Goal: Navigation & Orientation: Find specific page/section

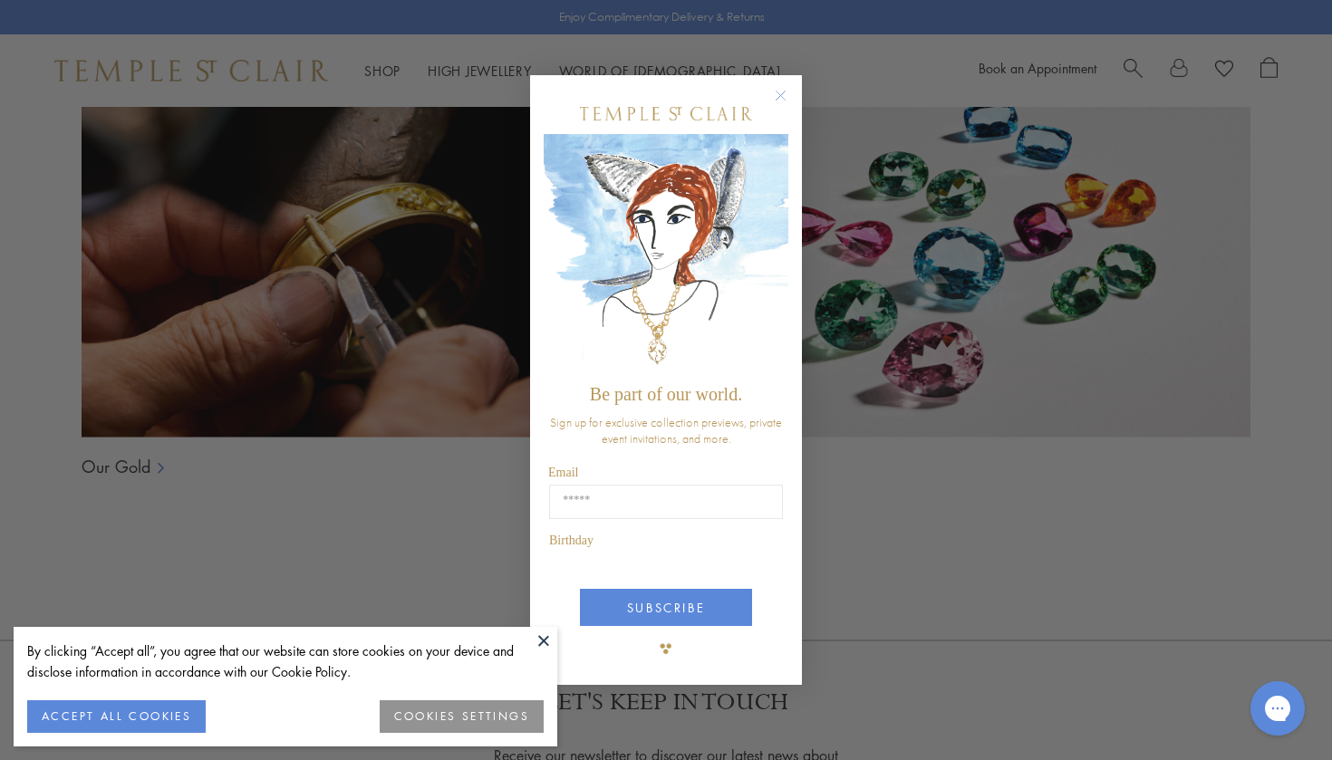
scroll to position [1302, 0]
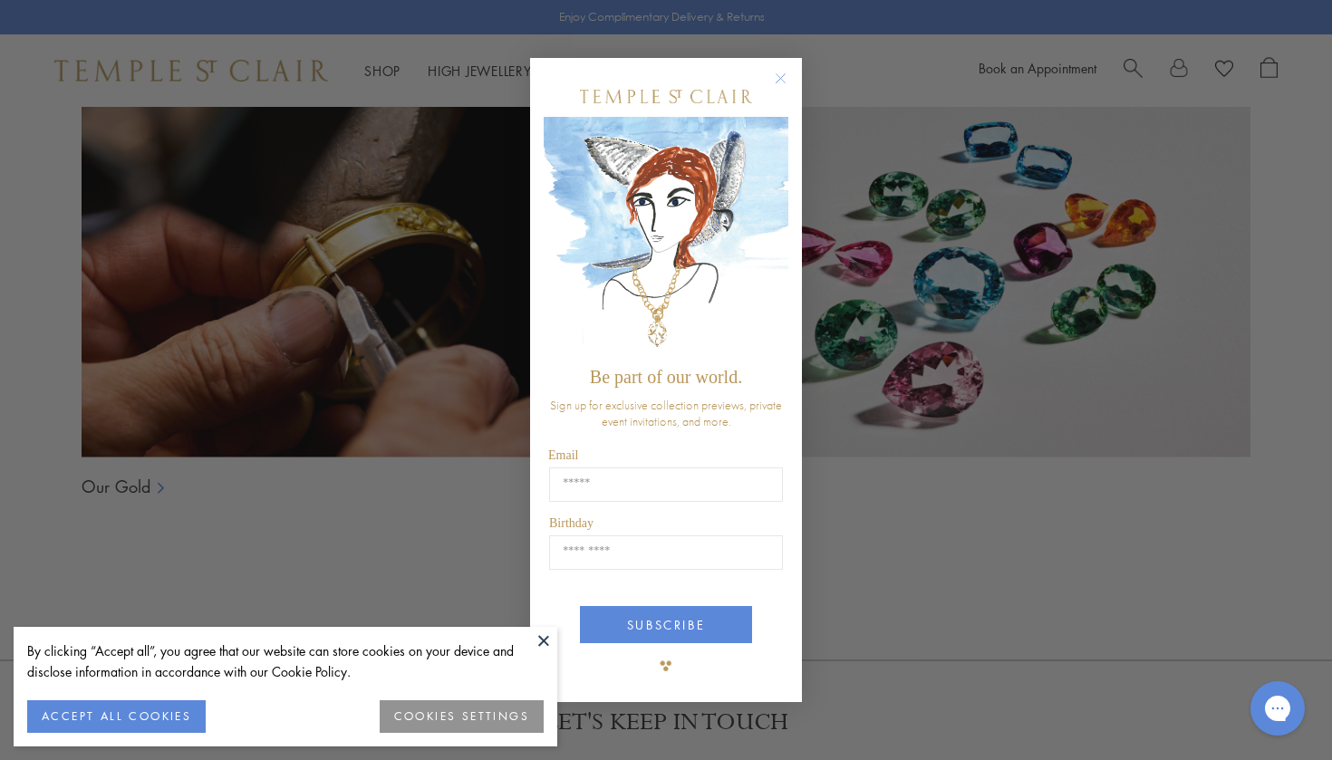
click at [782, 197] on img "POPUP Form" at bounding box center [666, 238] width 245 height 242
click at [785, 73] on circle "Close dialog" at bounding box center [781, 78] width 22 height 22
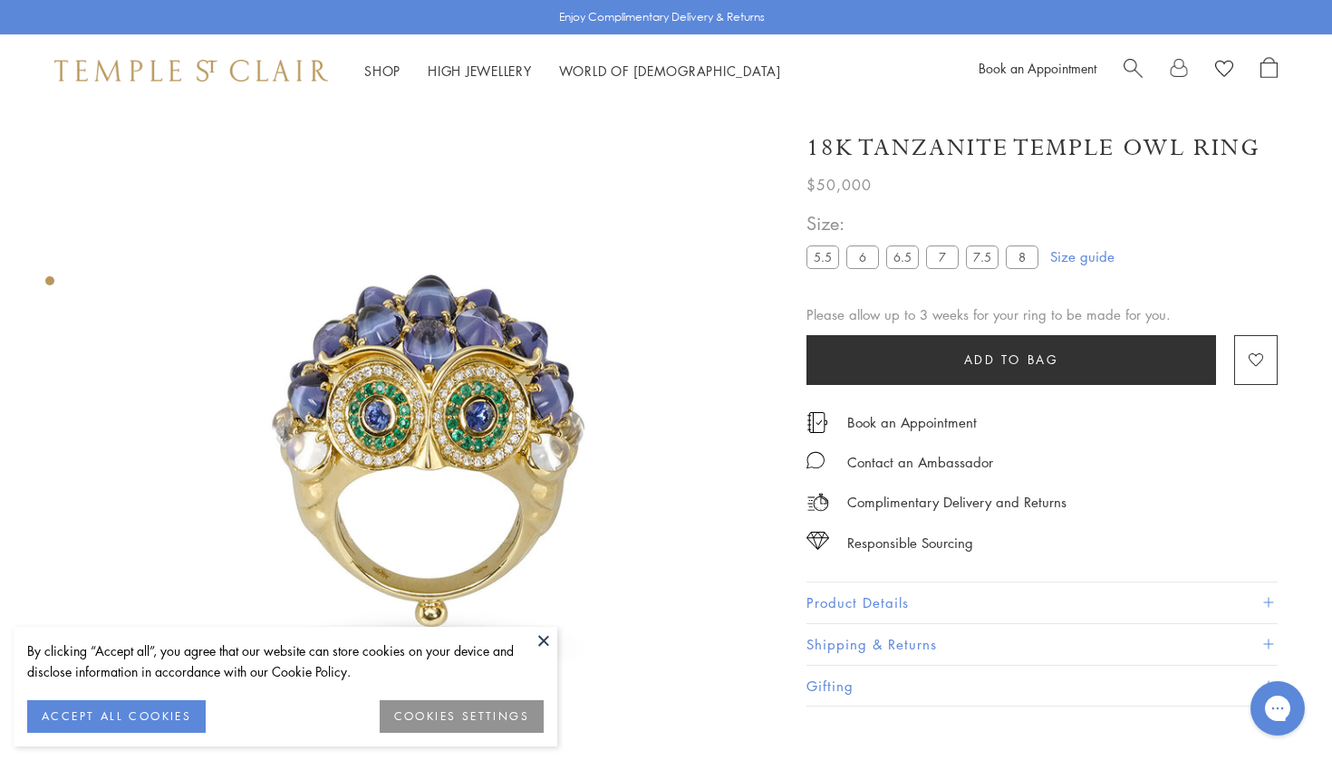
scroll to position [0, 0]
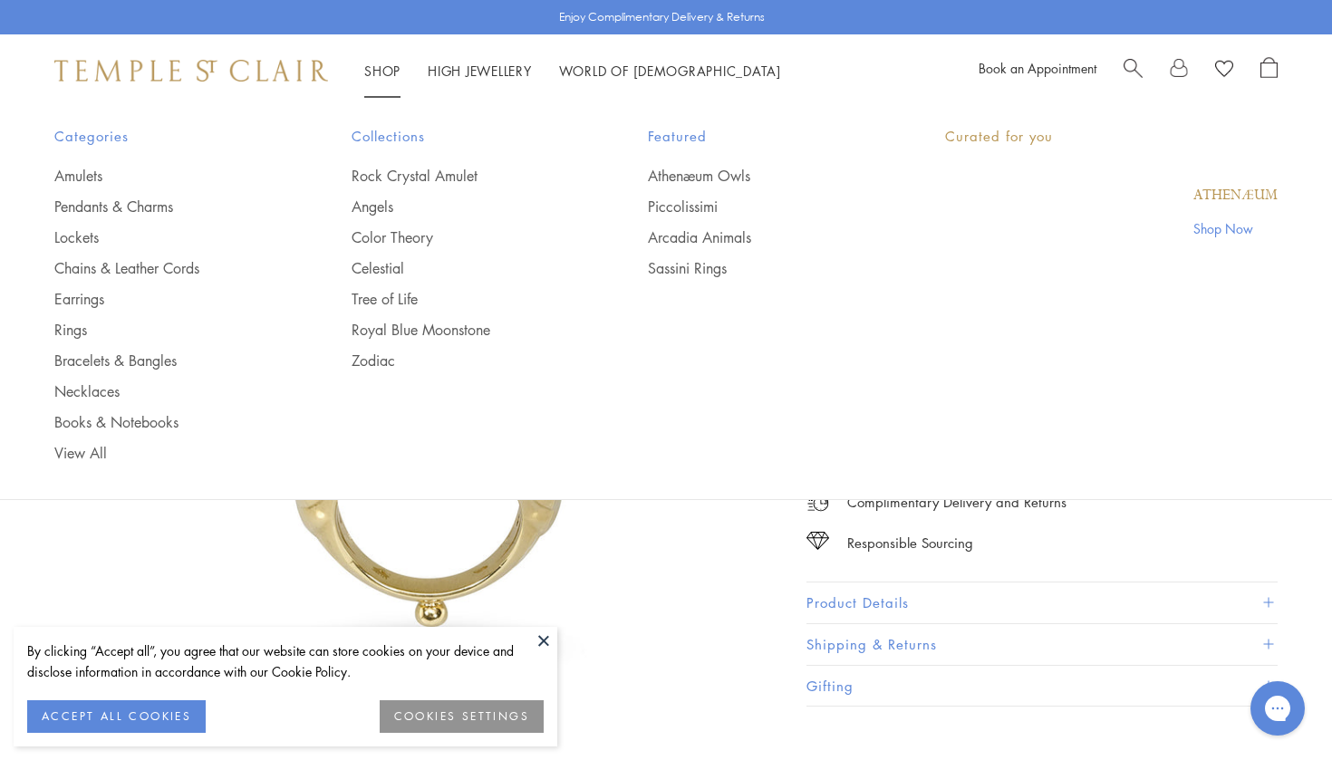
click at [383, 70] on link "Shop Shop" at bounding box center [382, 71] width 36 height 18
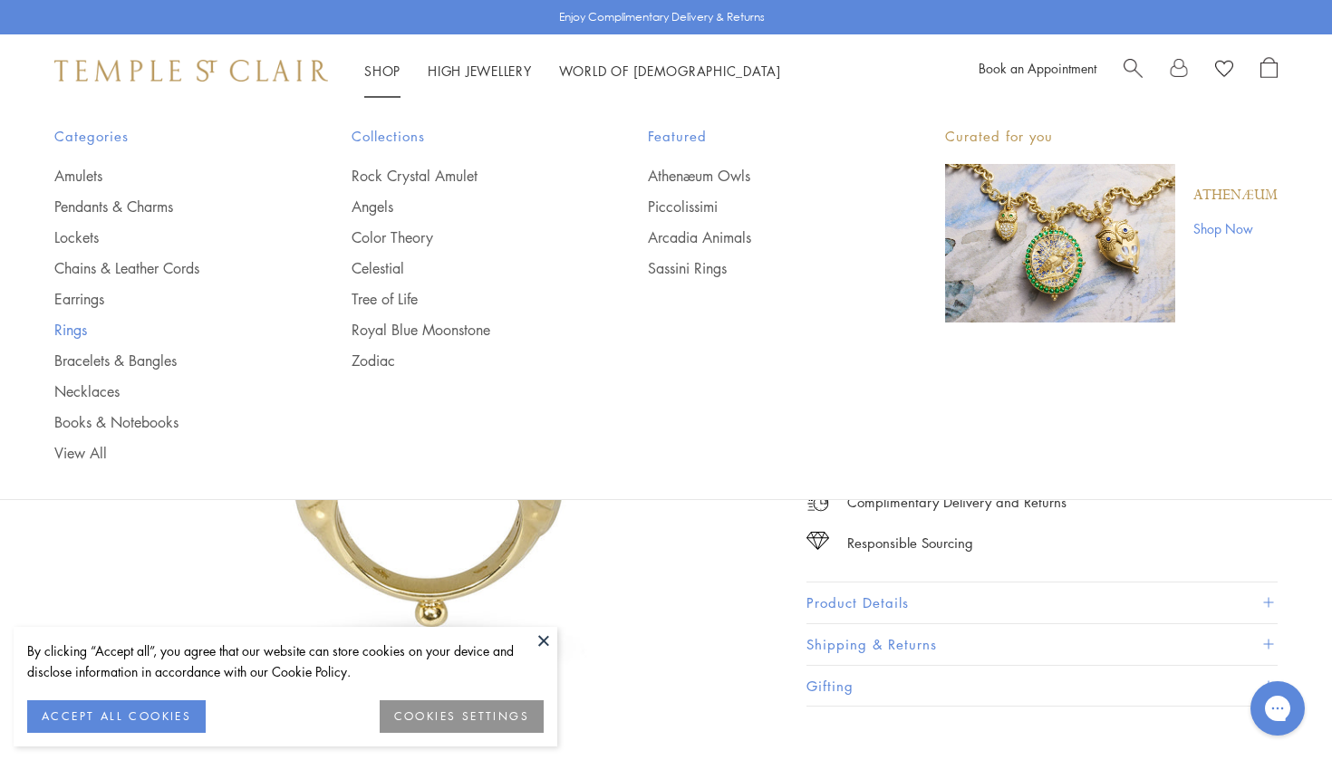
click at [82, 334] on link "Rings" at bounding box center [166, 330] width 225 height 20
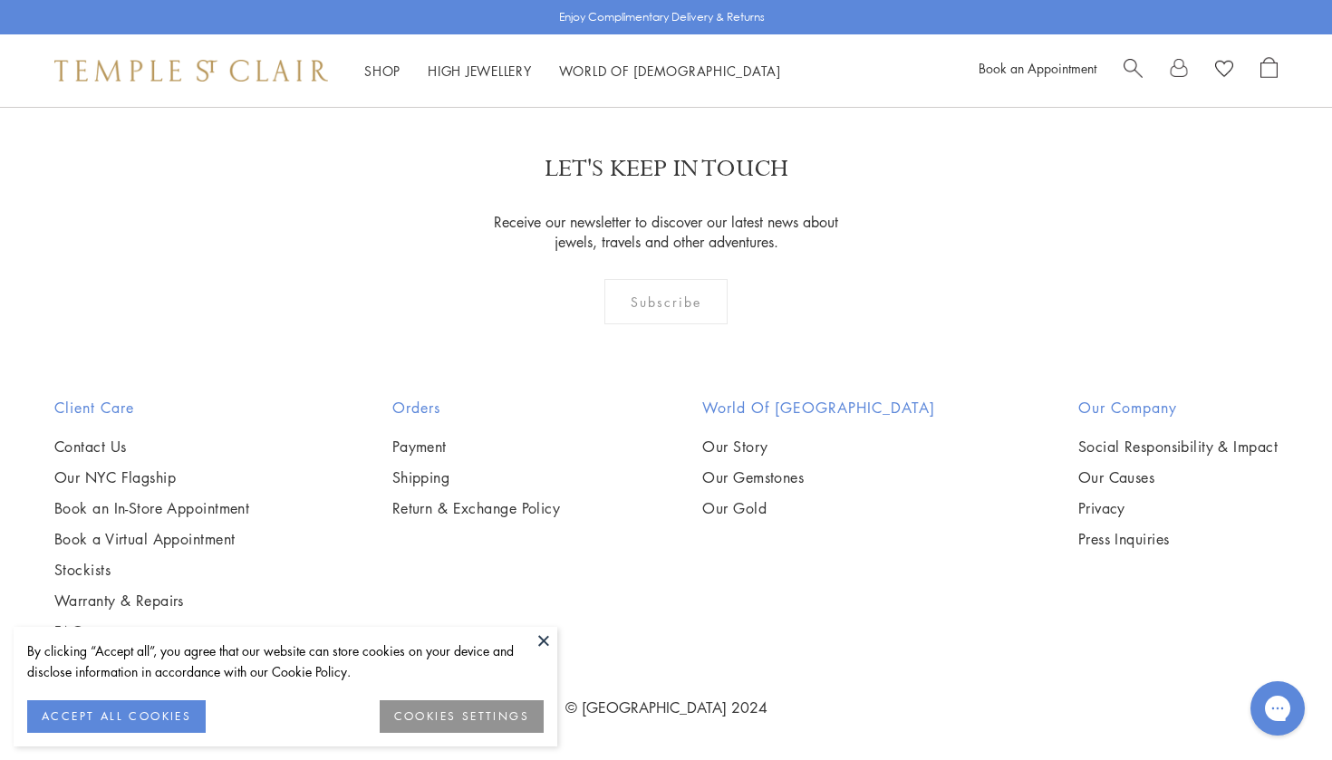
scroll to position [8131, 0]
click at [668, 34] on link "2" at bounding box center [667, 9] width 60 height 50
click at [668, 34] on link "1" at bounding box center [665, 9] width 60 height 50
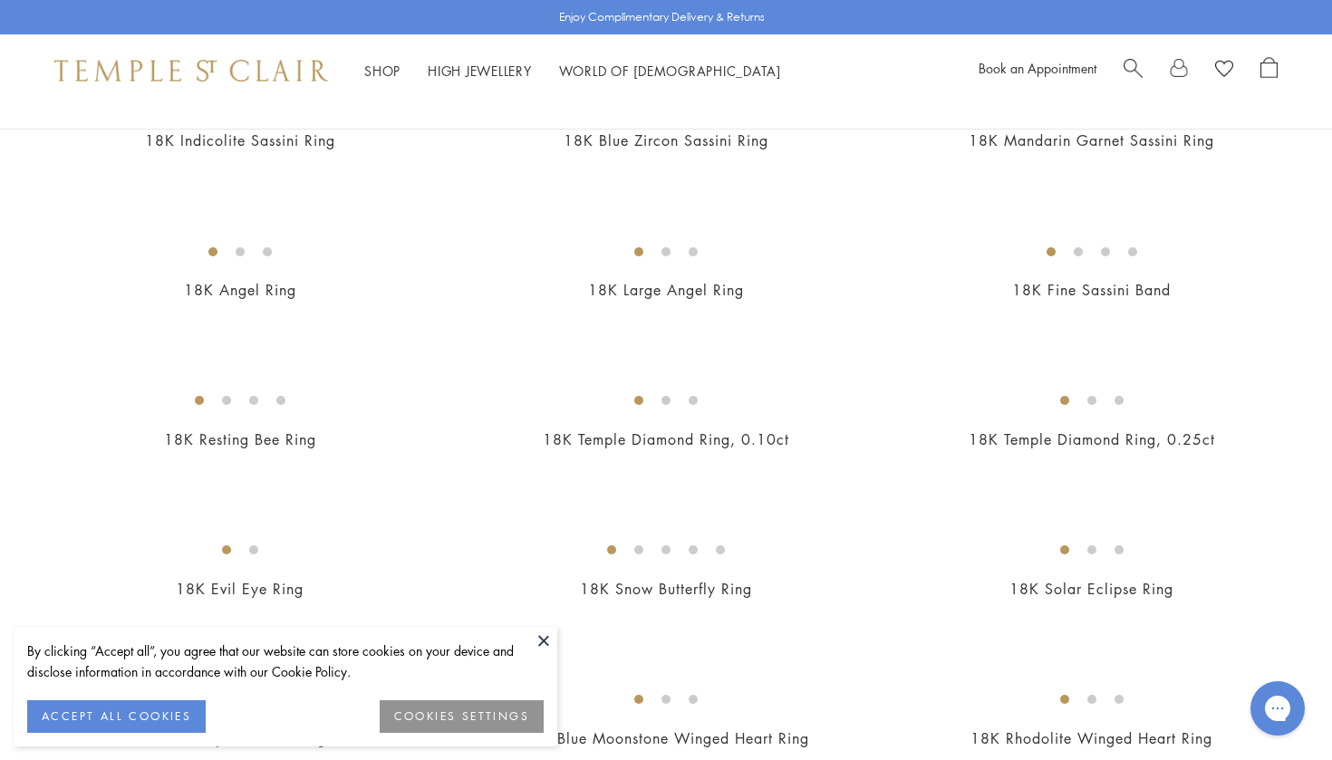
scroll to position [698, 0]
drag, startPoint x: 43, startPoint y: 138, endPoint x: 364, endPoint y: 380, distance: 402.6
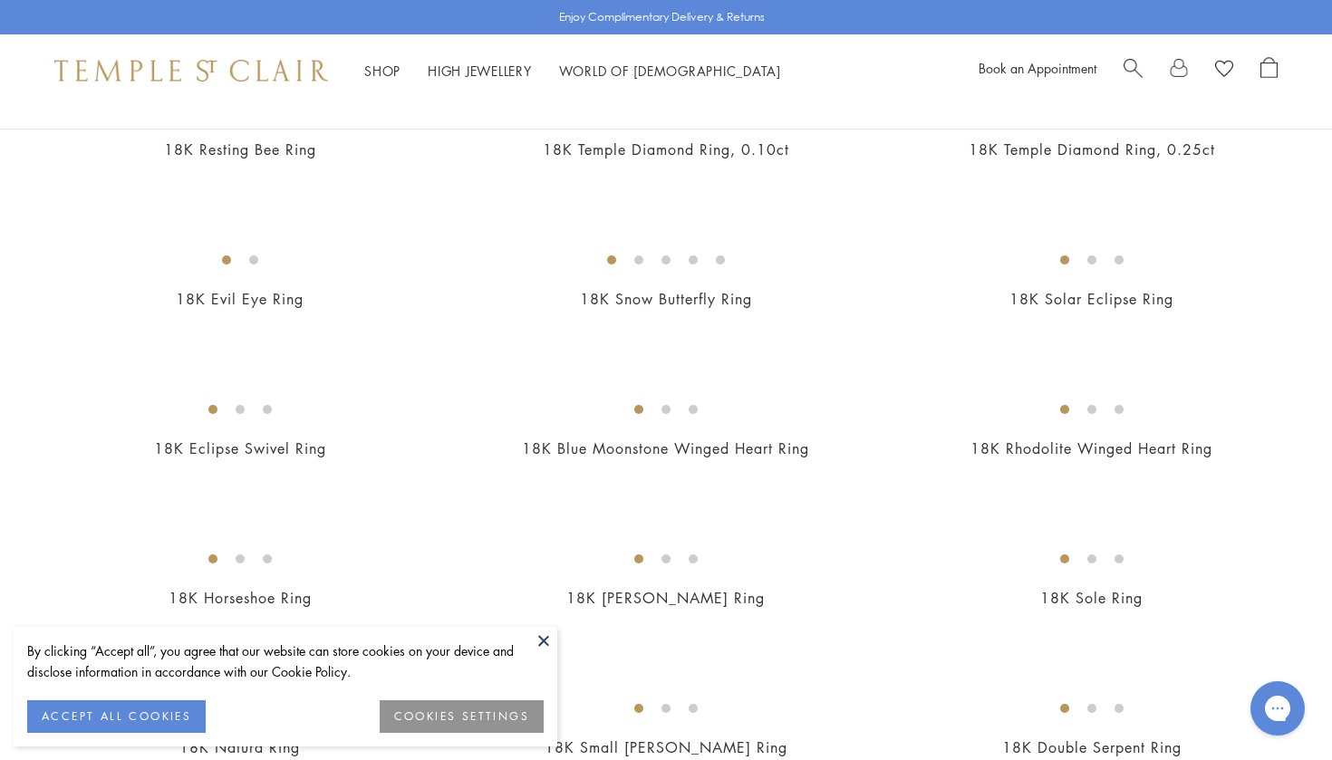
scroll to position [951, 0]
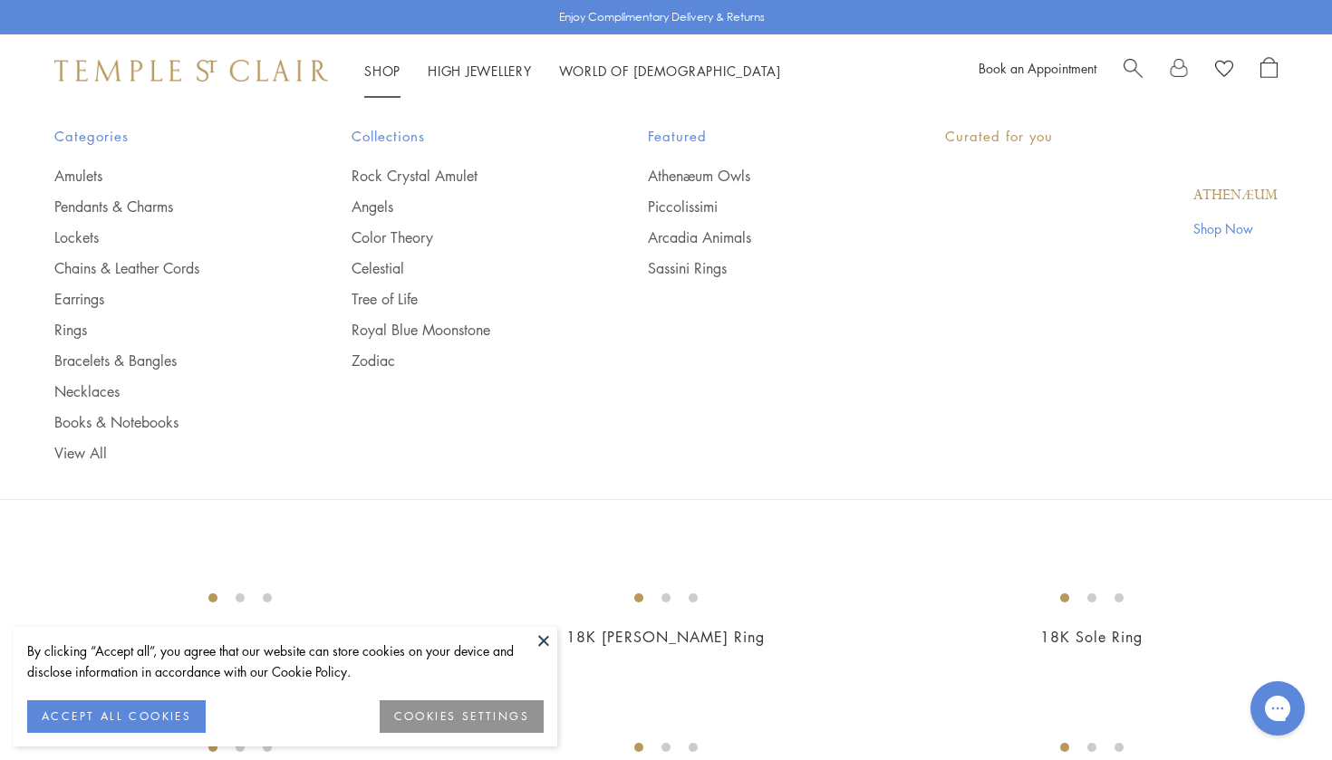
click at [399, 64] on link "Shop Shop" at bounding box center [382, 71] width 36 height 18
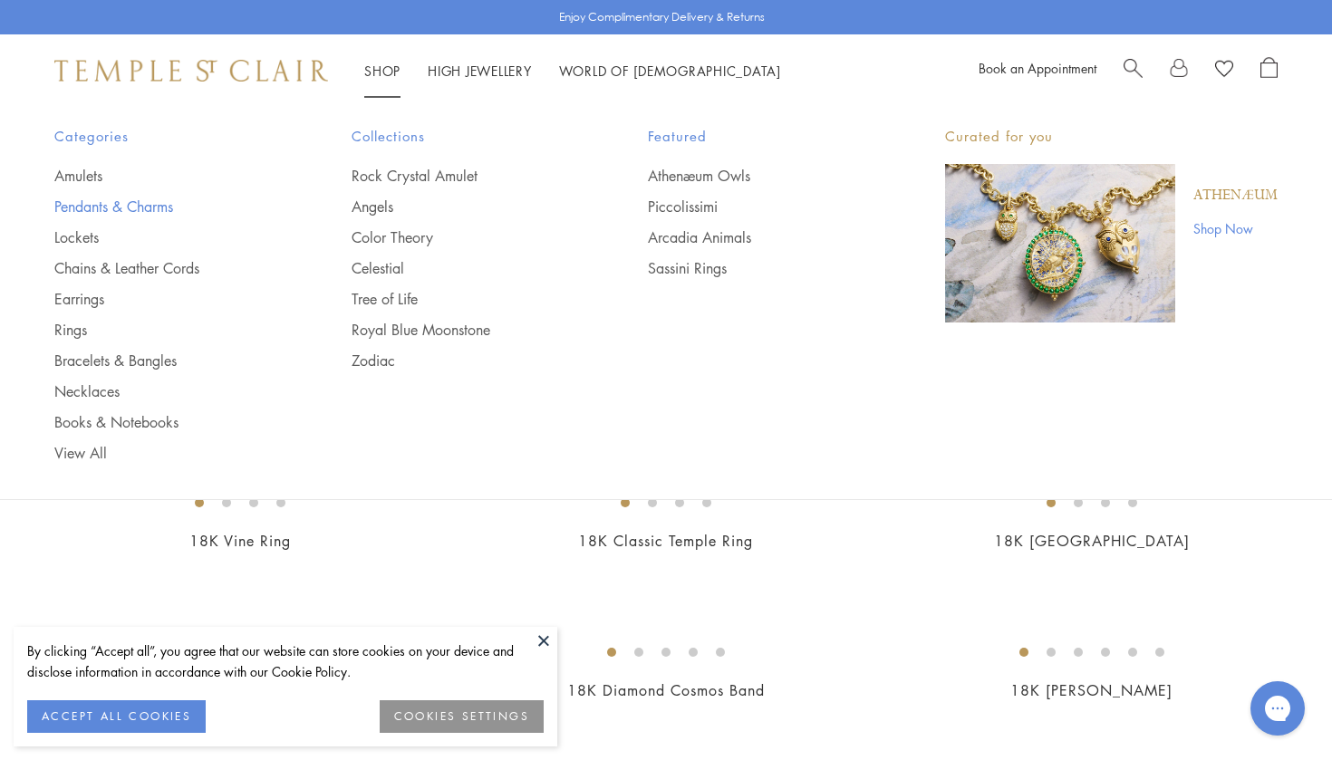
click at [160, 205] on link "Pendants & Charms" at bounding box center [166, 207] width 225 height 20
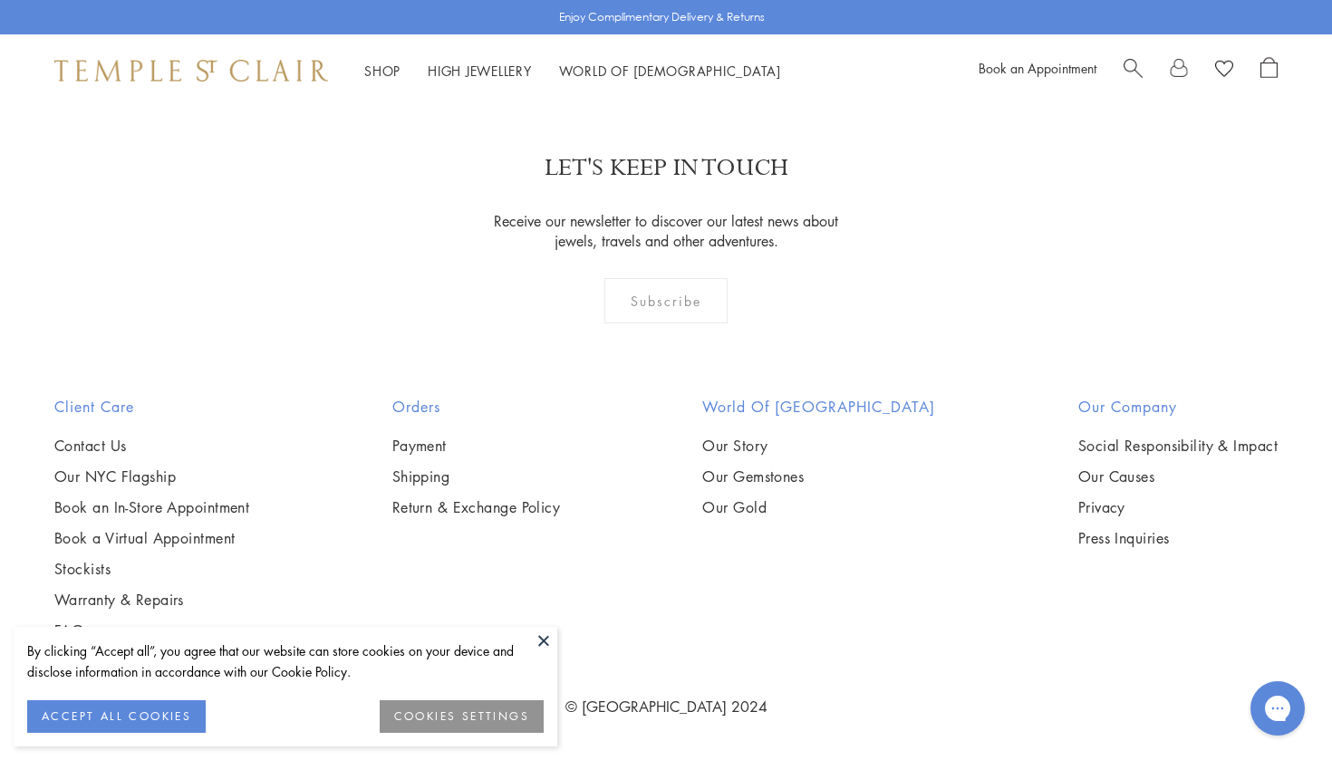
scroll to position [7183, 0]
drag, startPoint x: 888, startPoint y: 259, endPoint x: 1156, endPoint y: 460, distance: 334.6
